Goal: Navigation & Orientation: Go to known website

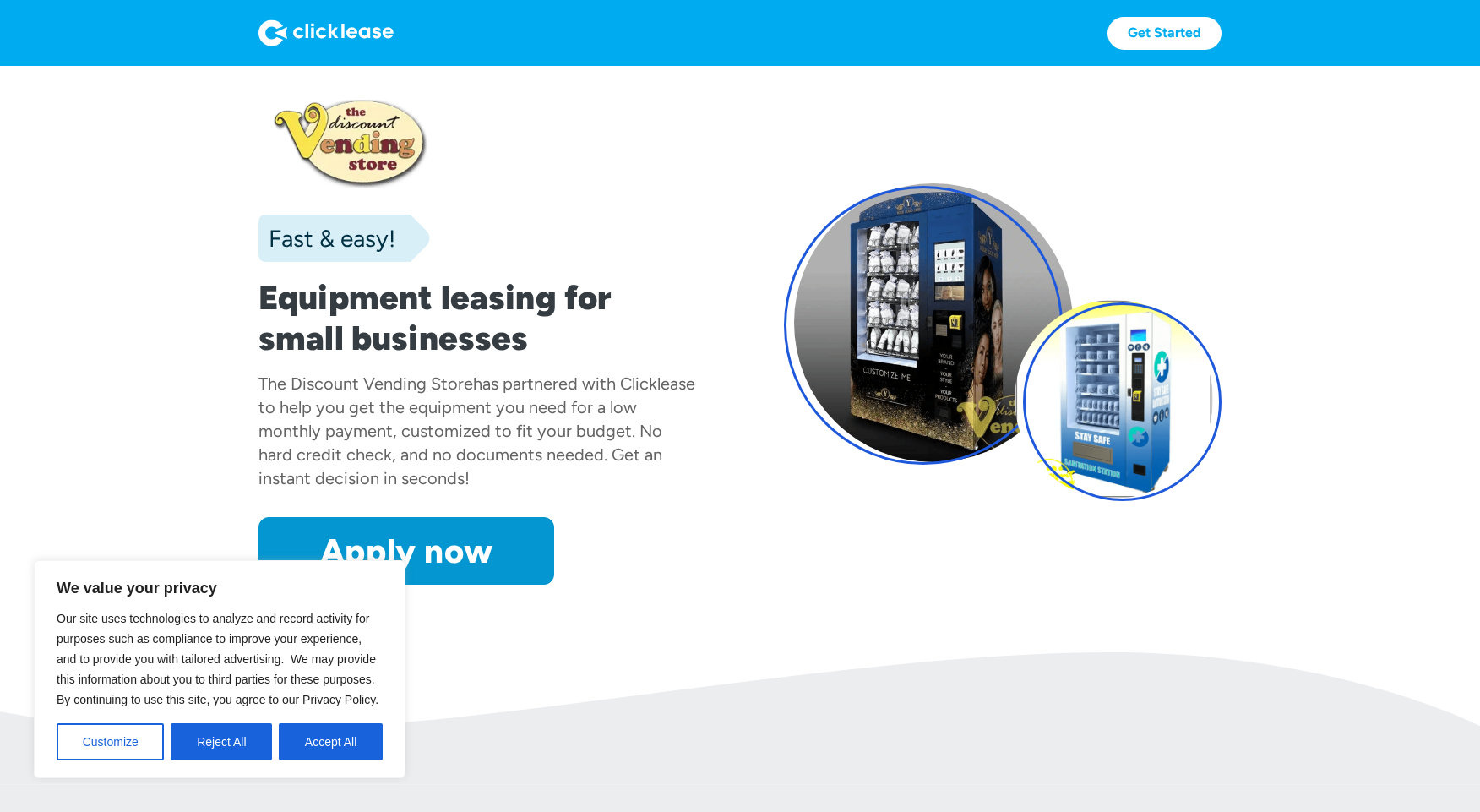
click at [684, 397] on div "The Discount Vending Store has partnered with Clicklease to help you get the eq…" at bounding box center [477, 430] width 438 height 118
click at [330, 30] on img at bounding box center [326, 33] width 135 height 27
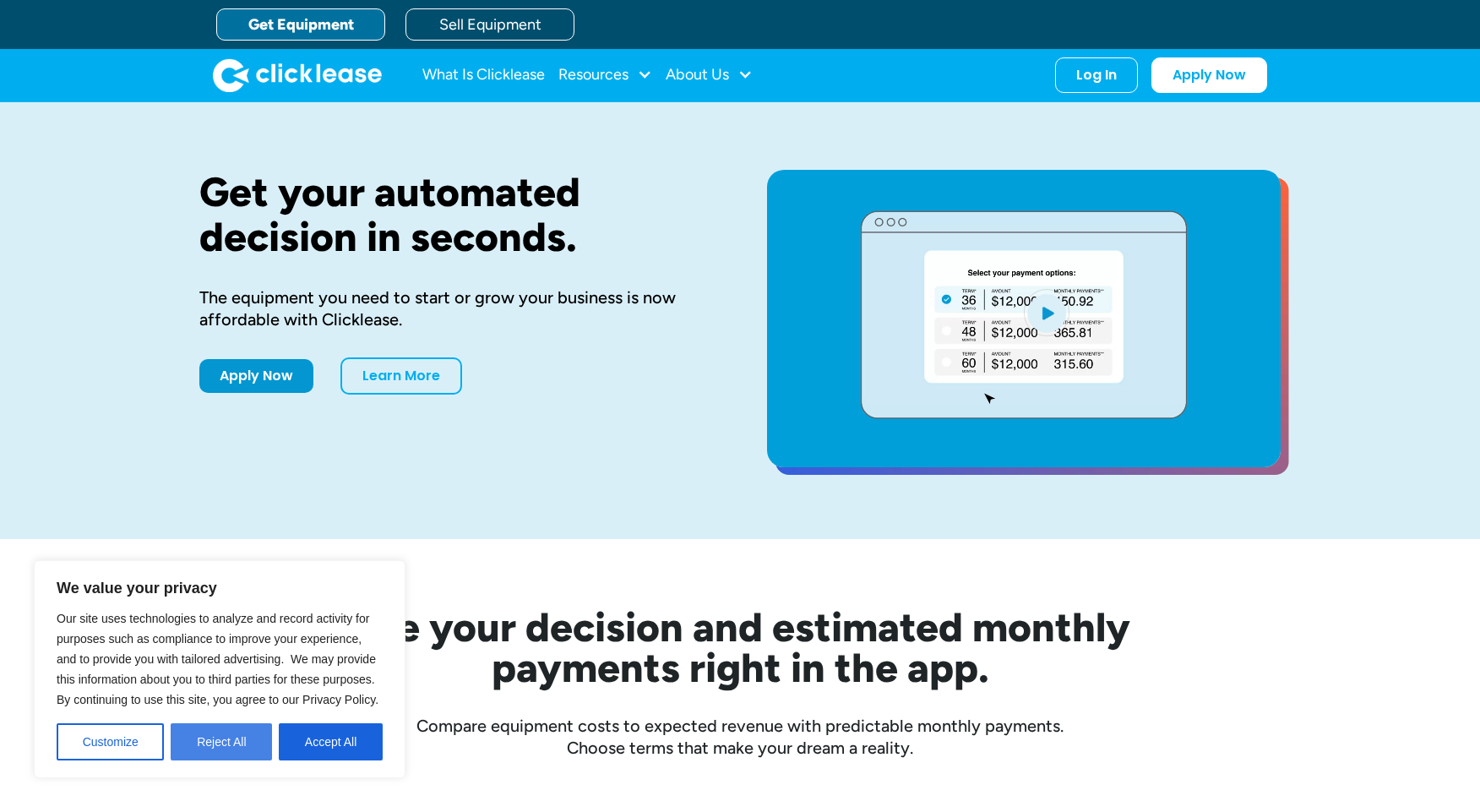
click at [237, 755] on button "Reject All" at bounding box center [221, 741] width 101 height 37
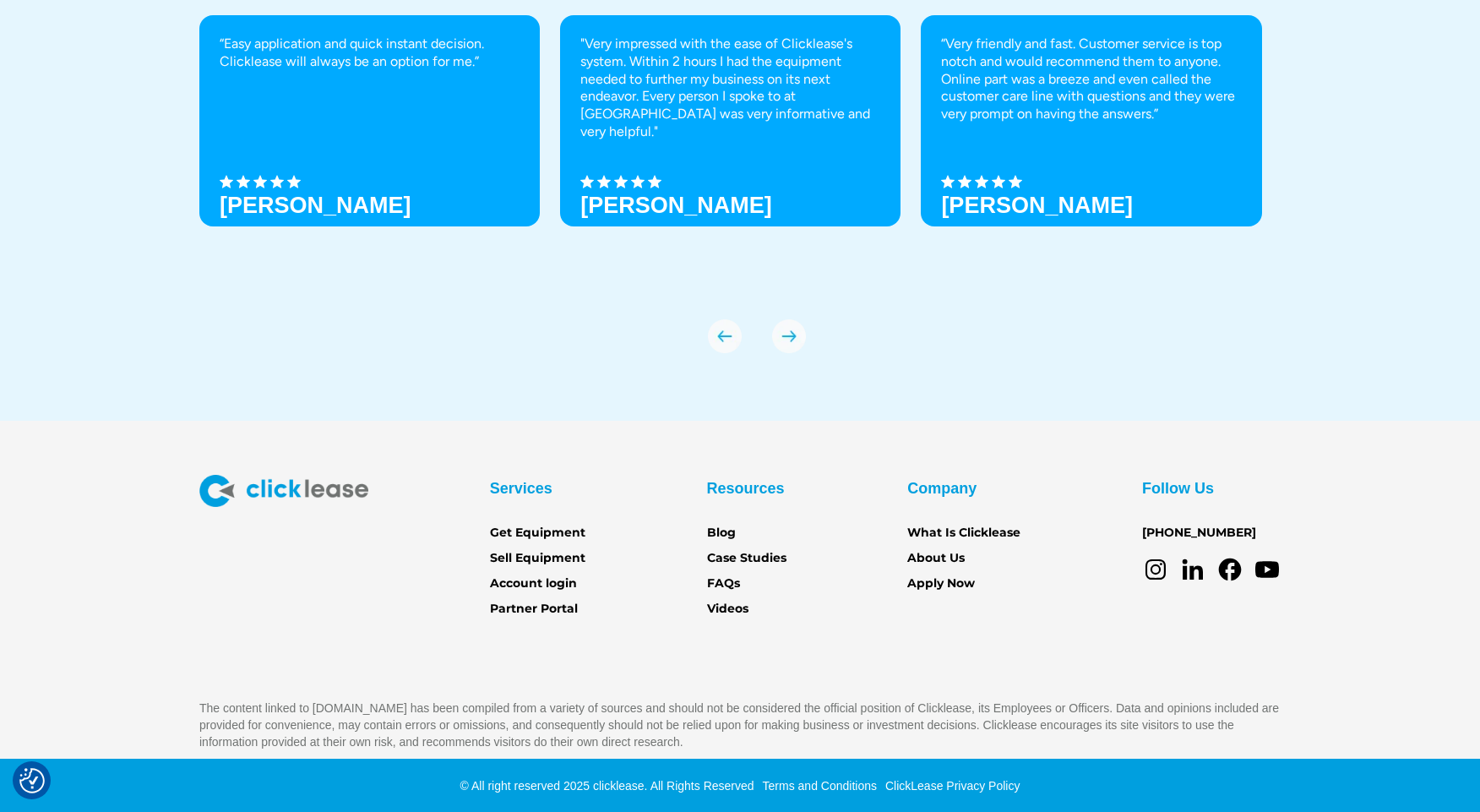
scroll to position [5879, 0]
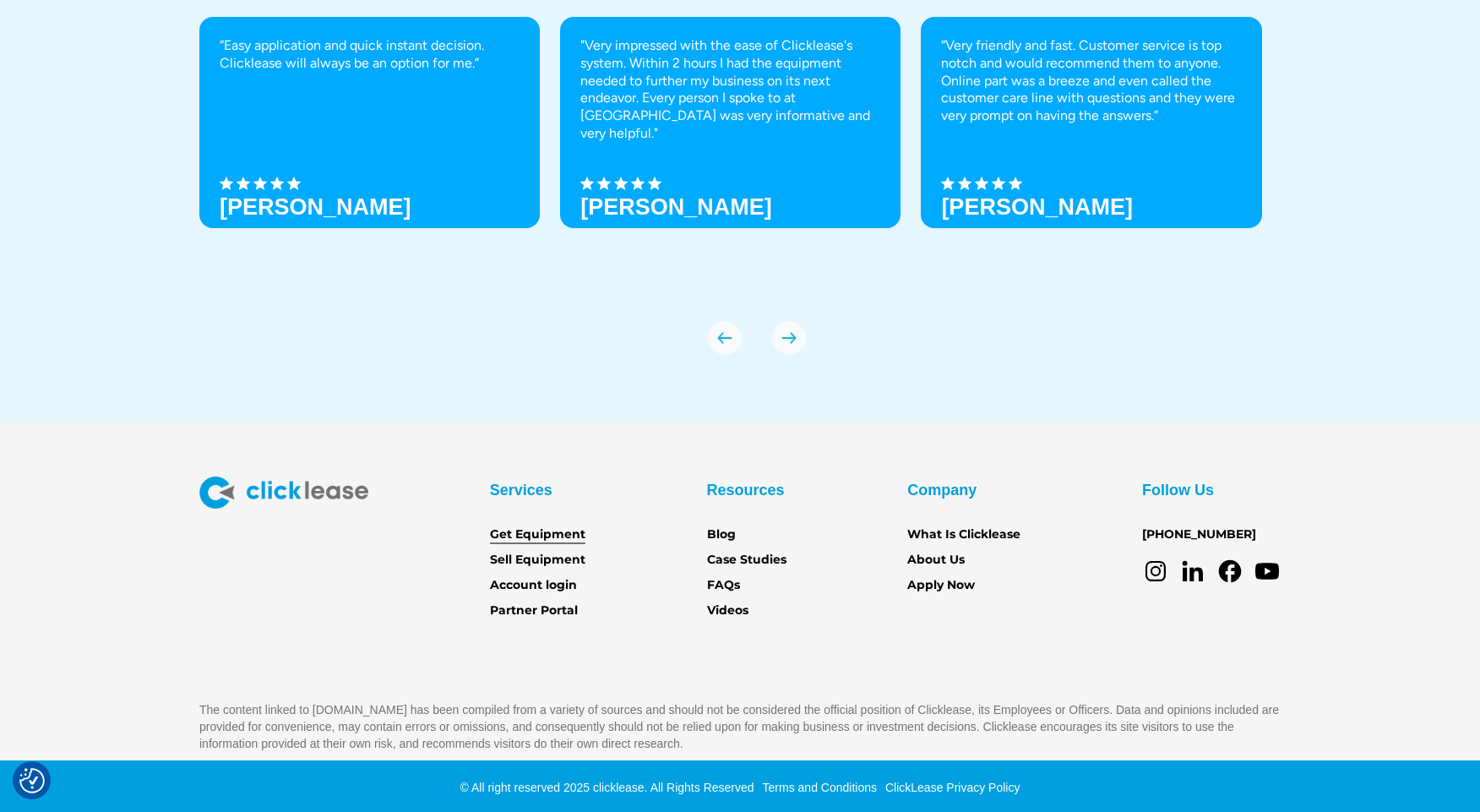
click at [511, 525] on link "Get Equipment" at bounding box center [537, 534] width 95 height 18
